Goal: Information Seeking & Learning: Learn about a topic

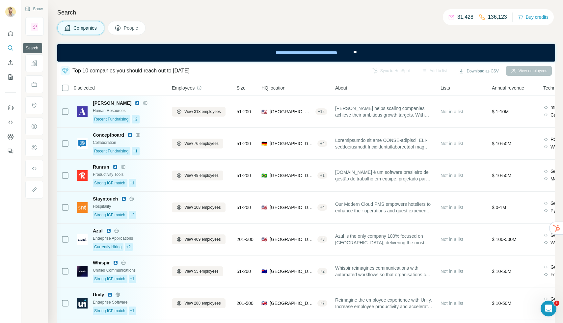
click at [13, 48] on icon "Search" at bounding box center [10, 48] width 7 height 7
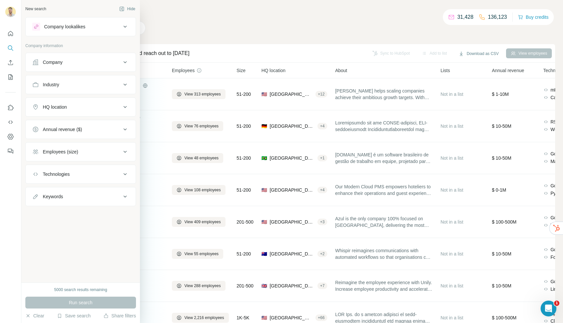
click at [68, 57] on button "Company" at bounding box center [81, 62] width 110 height 16
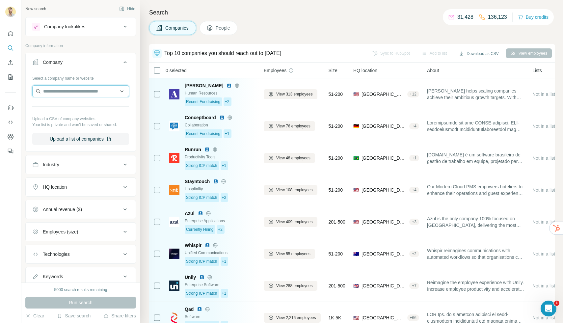
click at [71, 87] on input "text" at bounding box center [80, 91] width 97 height 12
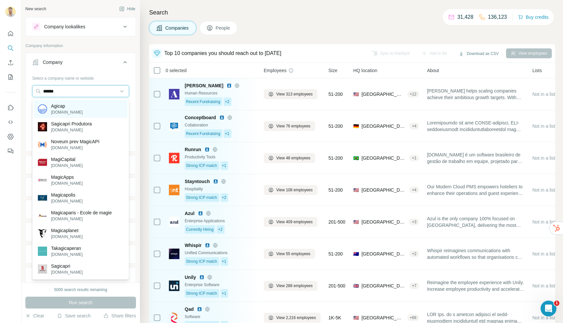
type input "******"
click at [79, 109] on div "Agicap [DOMAIN_NAME]" at bounding box center [80, 109] width 93 height 18
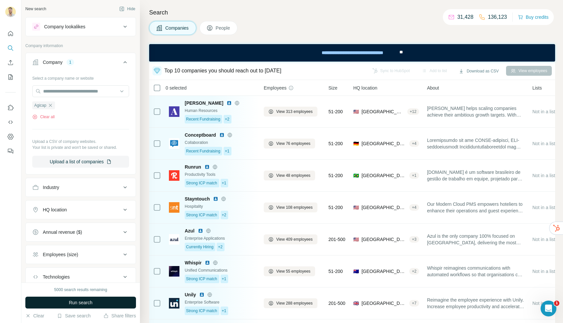
click at [93, 300] on button "Run search" at bounding box center [80, 303] width 111 height 12
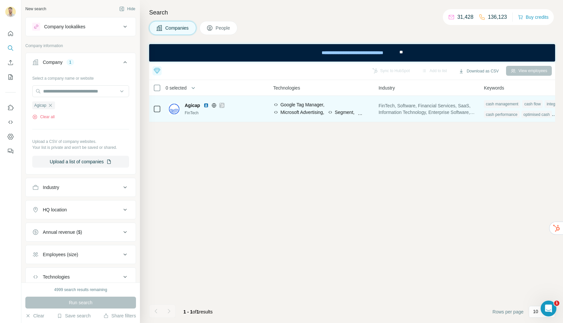
scroll to position [0, 378]
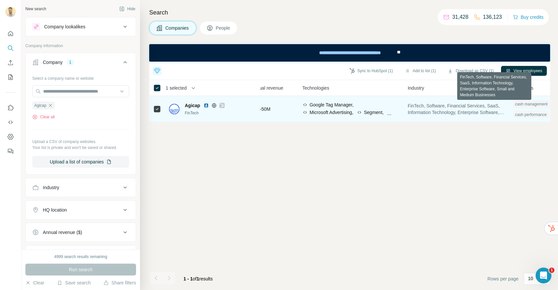
scroll to position [0, 395]
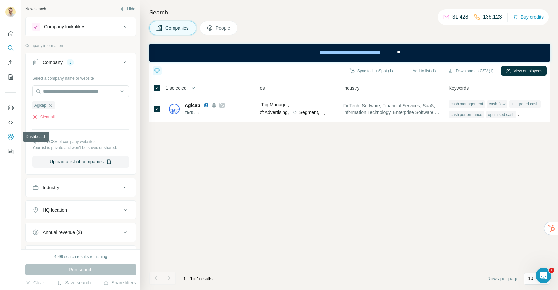
click at [13, 135] on icon "Dashboard" at bounding box center [10, 136] width 7 height 7
click at [52, 106] on icon "button" at bounding box center [50, 105] width 5 height 5
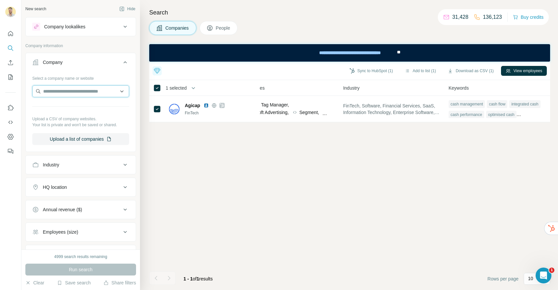
click at [52, 90] on input "text" at bounding box center [80, 91] width 97 height 12
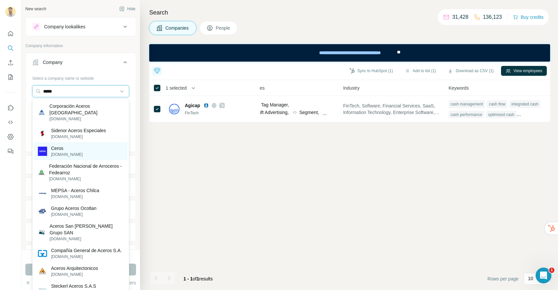
type input "*****"
click at [72, 144] on div "Ceros [DOMAIN_NAME]" at bounding box center [80, 151] width 93 height 18
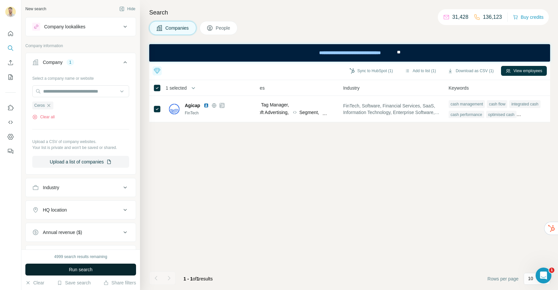
click at [100, 268] on button "Run search" at bounding box center [80, 269] width 111 height 12
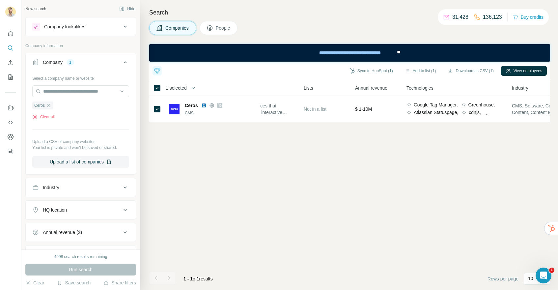
click at [228, 27] on span "People" at bounding box center [223, 28] width 15 height 7
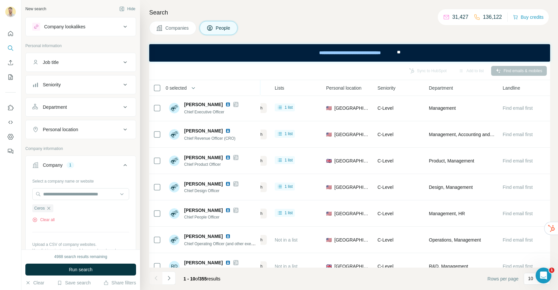
scroll to position [29, 166]
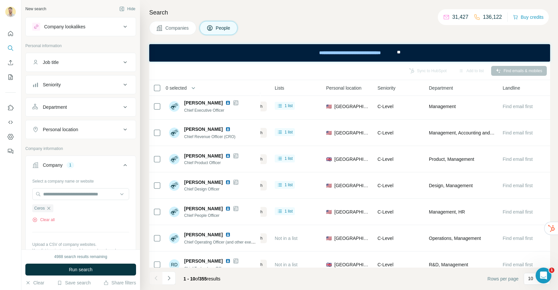
click at [182, 31] on span "Companies" at bounding box center [177, 28] width 24 height 7
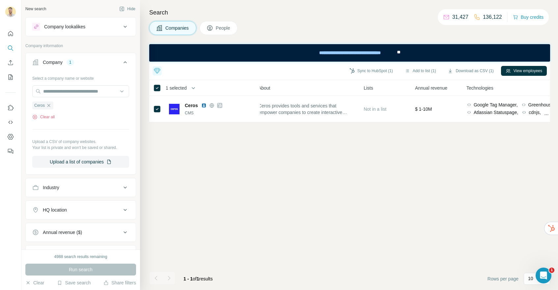
scroll to position [0, 166]
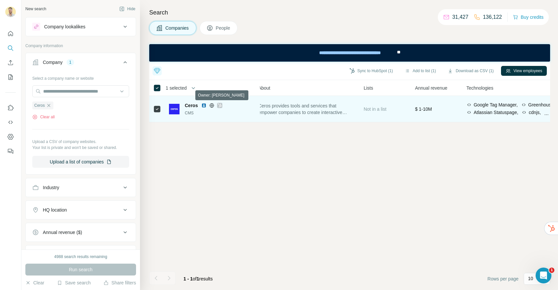
click at [221, 106] on icon at bounding box center [220, 105] width 4 height 4
